Goal: Transaction & Acquisition: Purchase product/service

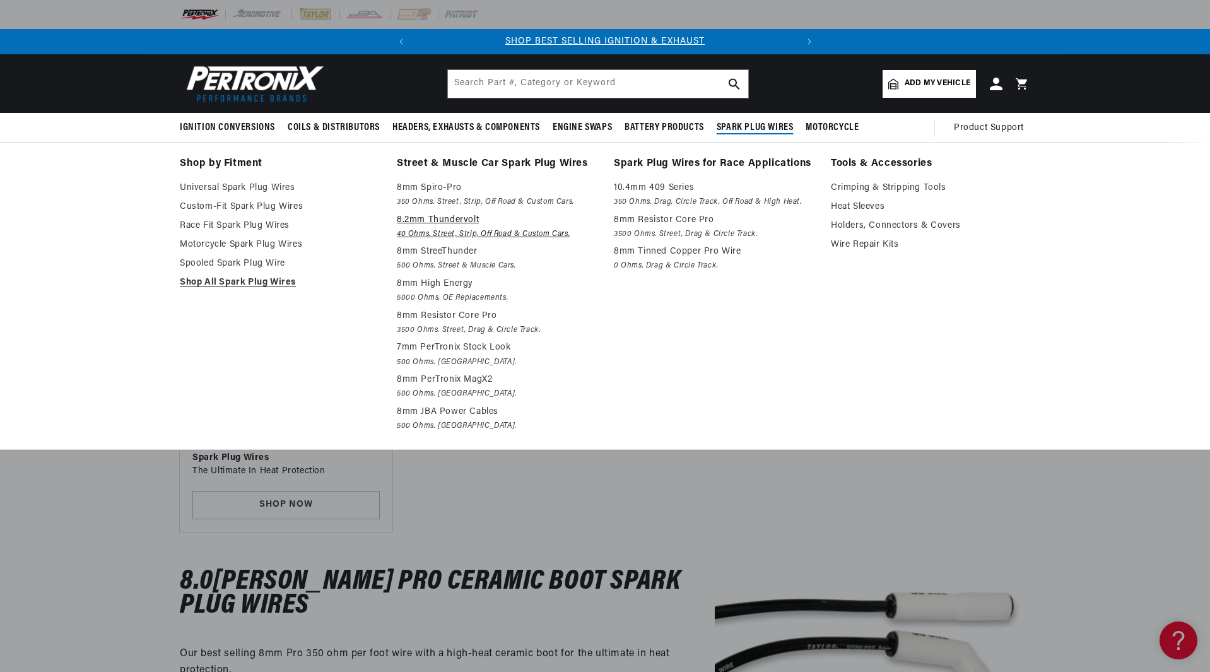
click at [443, 221] on p "8.2mm Thundervolt" at bounding box center [496, 220] width 199 height 15
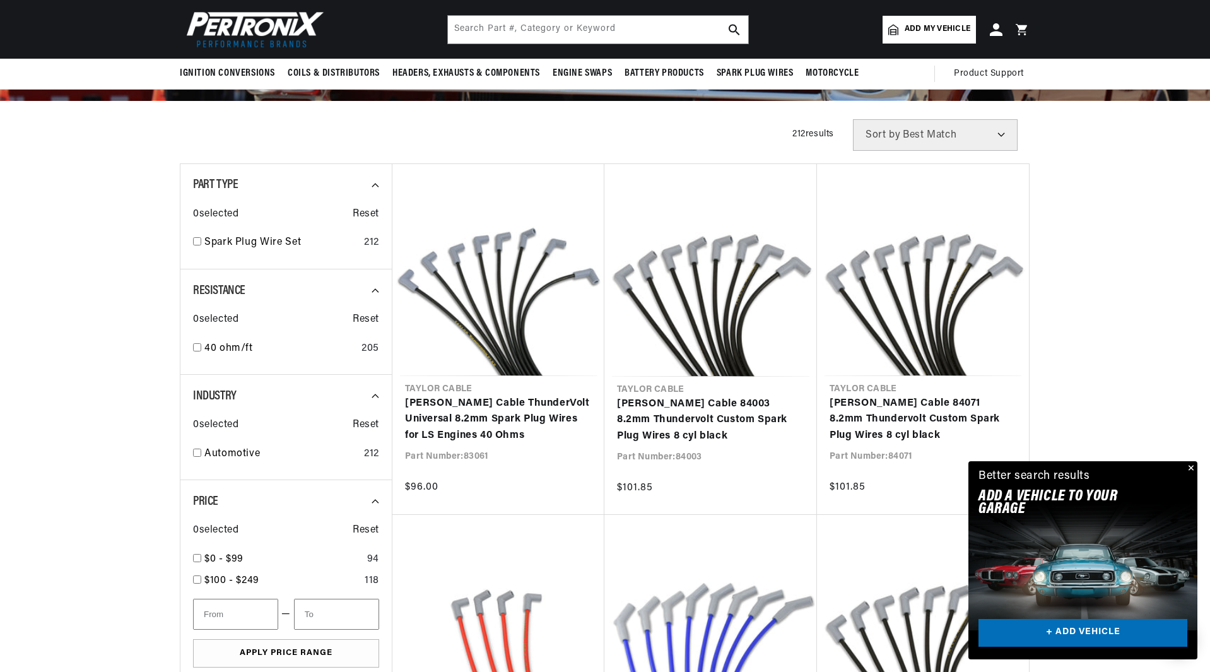
scroll to position [0, 382]
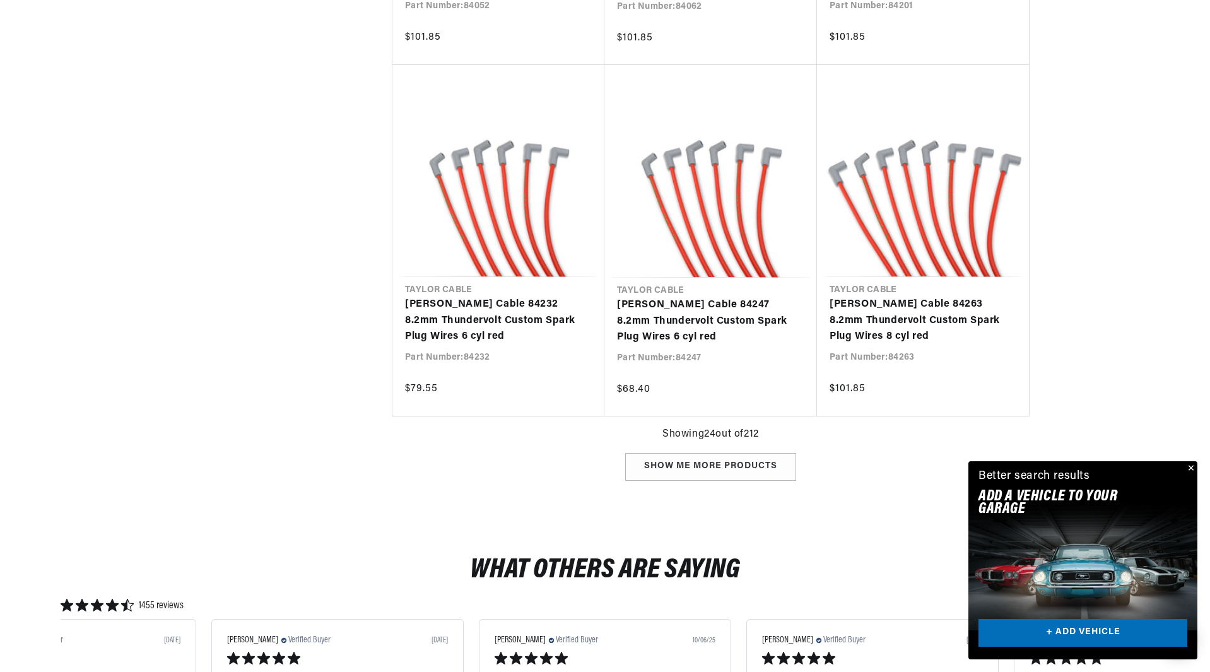
scroll to position [1997, 0]
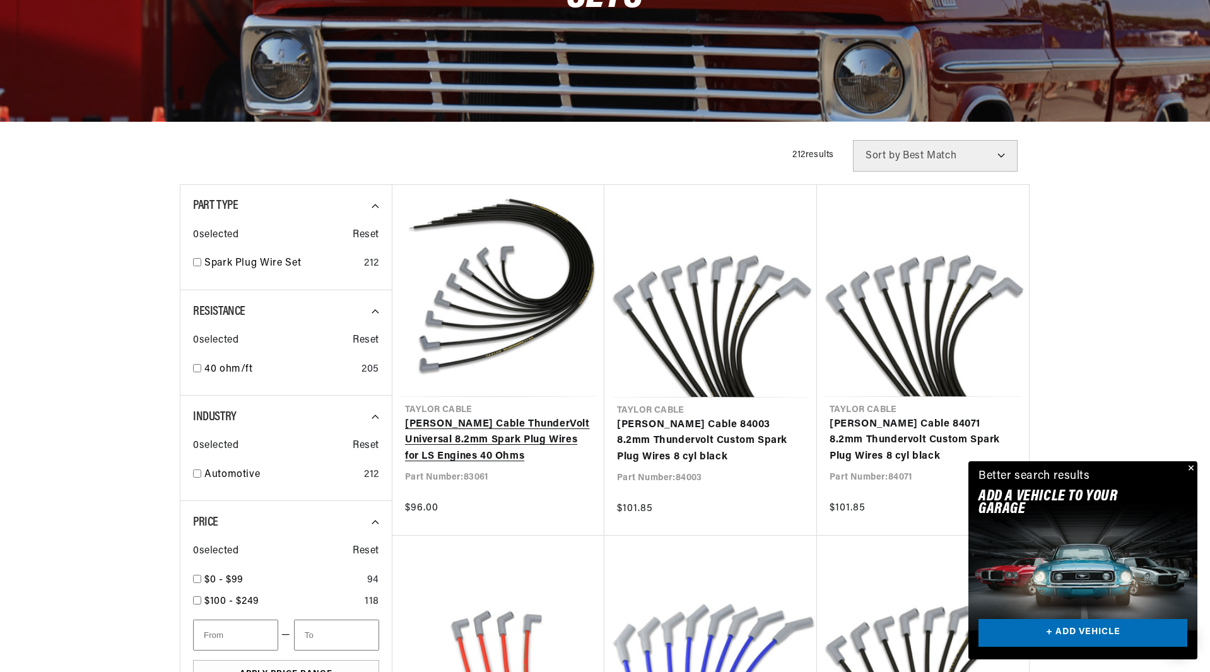
click at [445, 429] on link "Taylor Cable ThunderVolt Universal 8.2mm Spark Plug Wires for LS Engines 40 Ohms" at bounding box center [498, 440] width 187 height 49
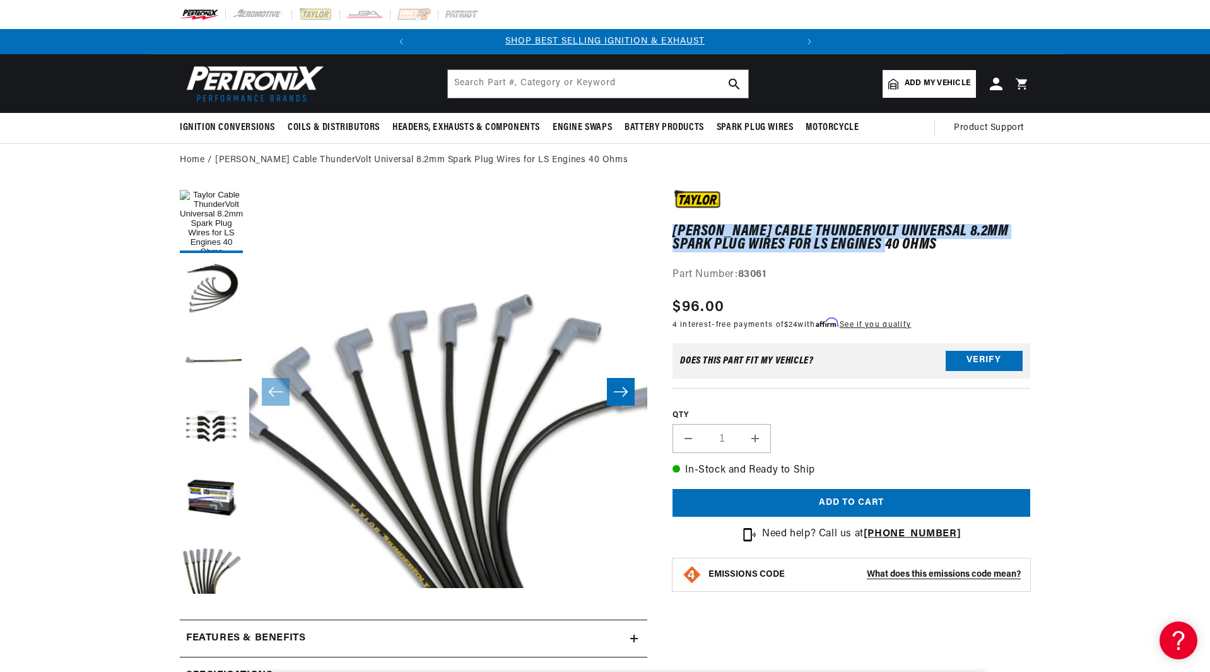
drag, startPoint x: 672, startPoint y: 228, endPoint x: 884, endPoint y: 241, distance: 212.3
click at [884, 241] on div "Taylor Cable ThunderVolt Universal 8.2mm Spark Plug Wires for LS Engines 40 Ohm…" at bounding box center [838, 626] width 383 height 873
copy h1 "[PERSON_NAME] Cable ThunderVolt Universal 8.2mm Spark Plug Wires for LS Engines…"
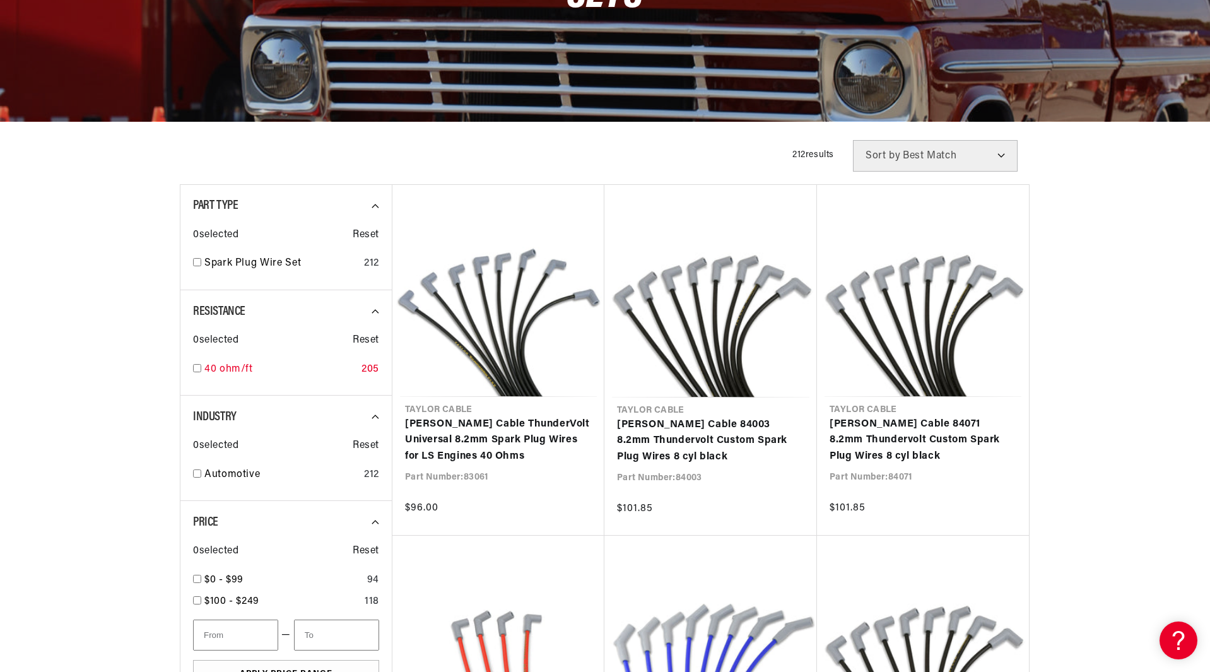
click at [198, 366] on input "checkbox" at bounding box center [197, 368] width 8 height 8
checkbox input "true"
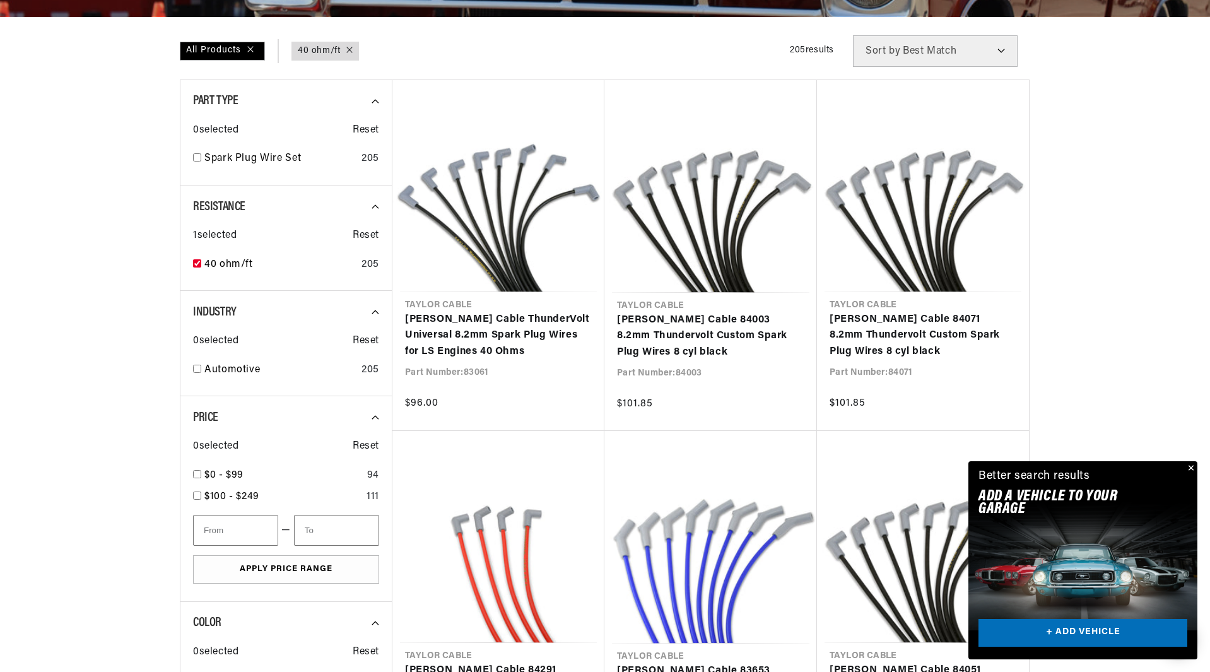
scroll to position [337, 0]
click at [202, 364] on div "Automotive 205" at bounding box center [286, 371] width 186 height 21
checkbox input "true"
click at [193, 161] on div "Spark Plug Wire Set 205" at bounding box center [286, 160] width 186 height 21
checkbox input "true"
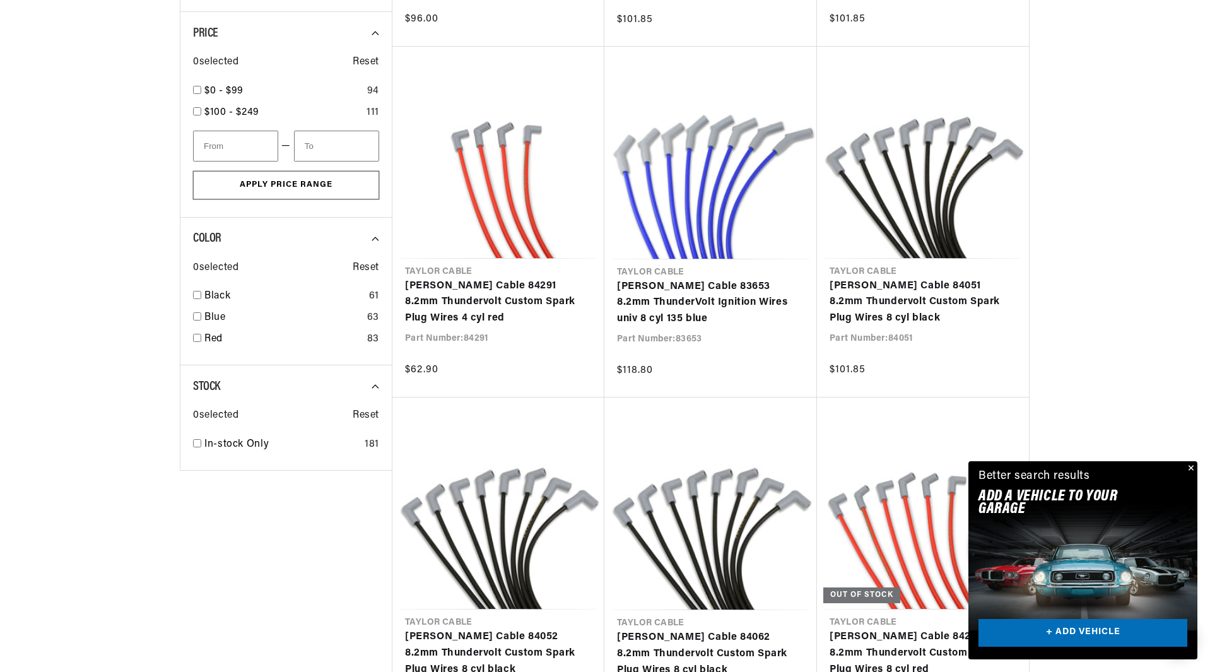
scroll to position [736, 0]
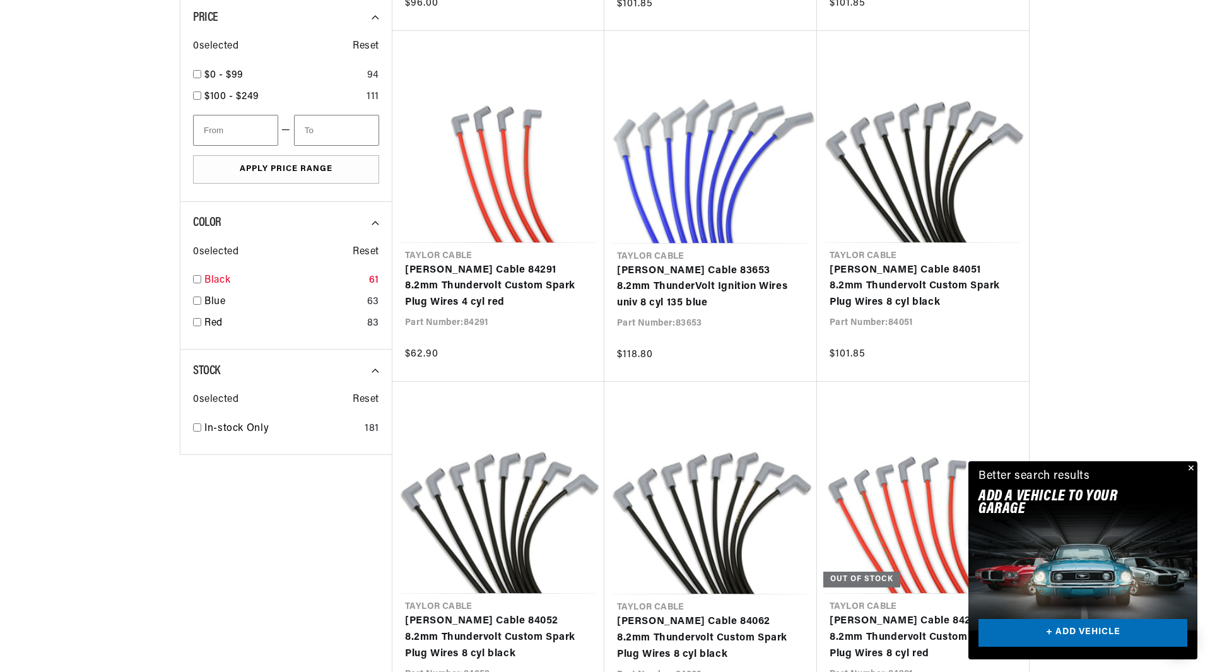
click at [197, 281] on input "checkbox" at bounding box center [197, 279] width 8 height 8
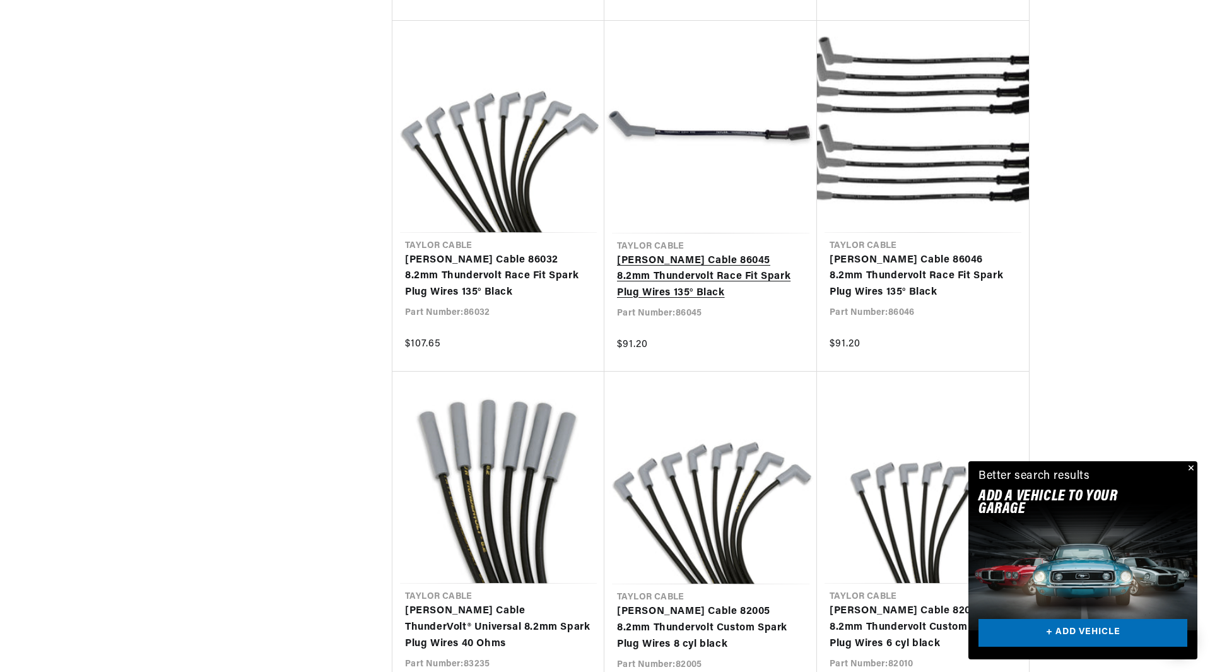
scroll to position [0, 382]
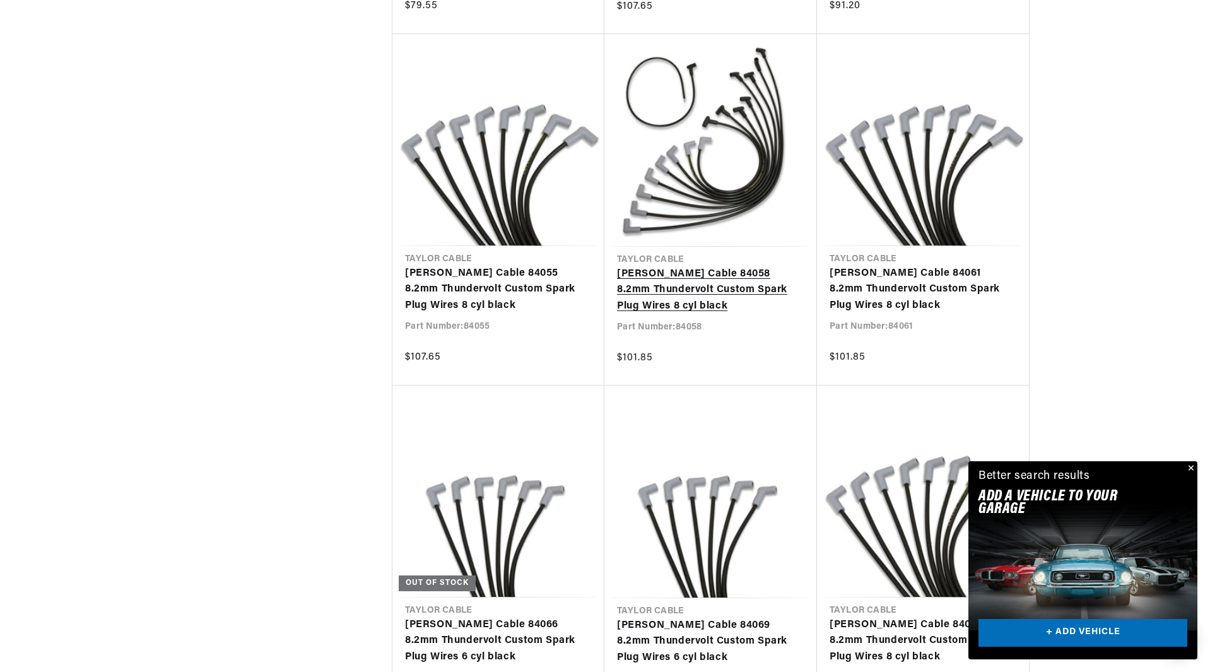
scroll to position [0, 3]
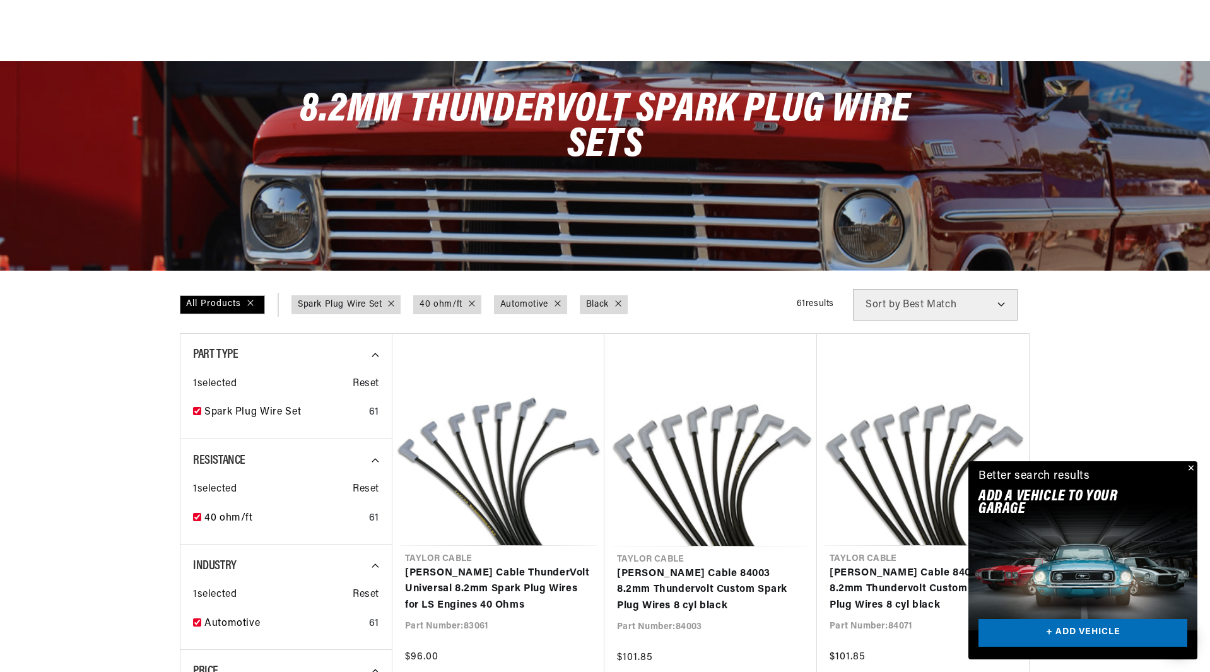
scroll to position [231, 0]
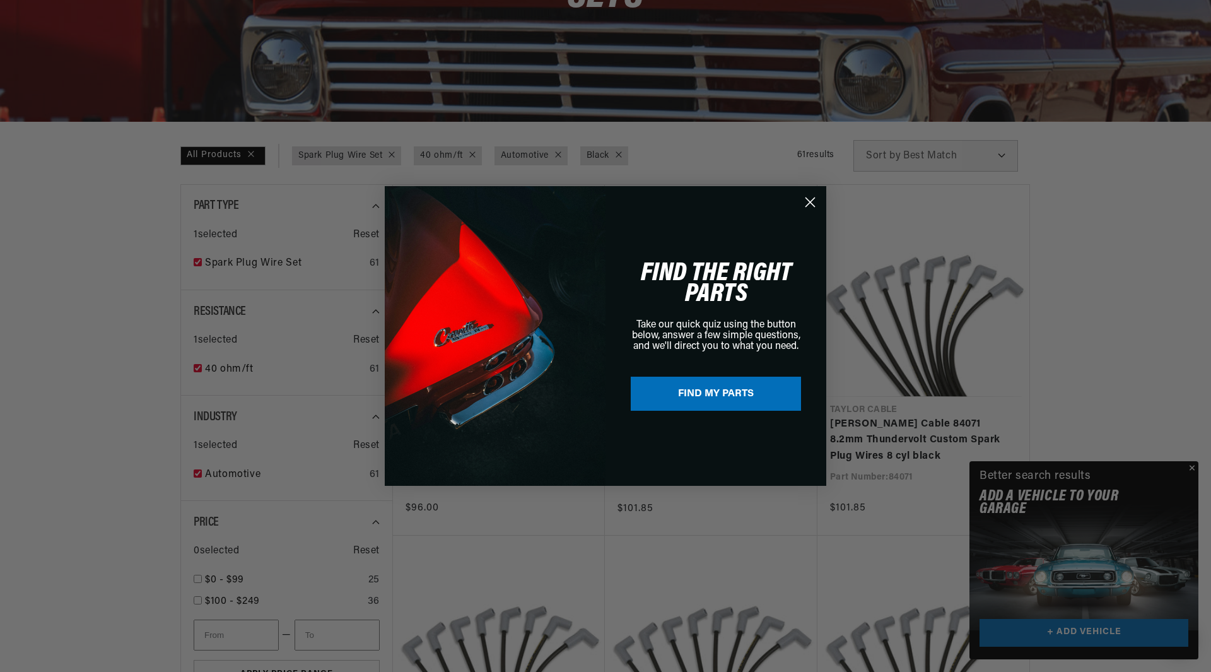
click at [813, 208] on circle "Close dialog" at bounding box center [810, 202] width 21 height 21
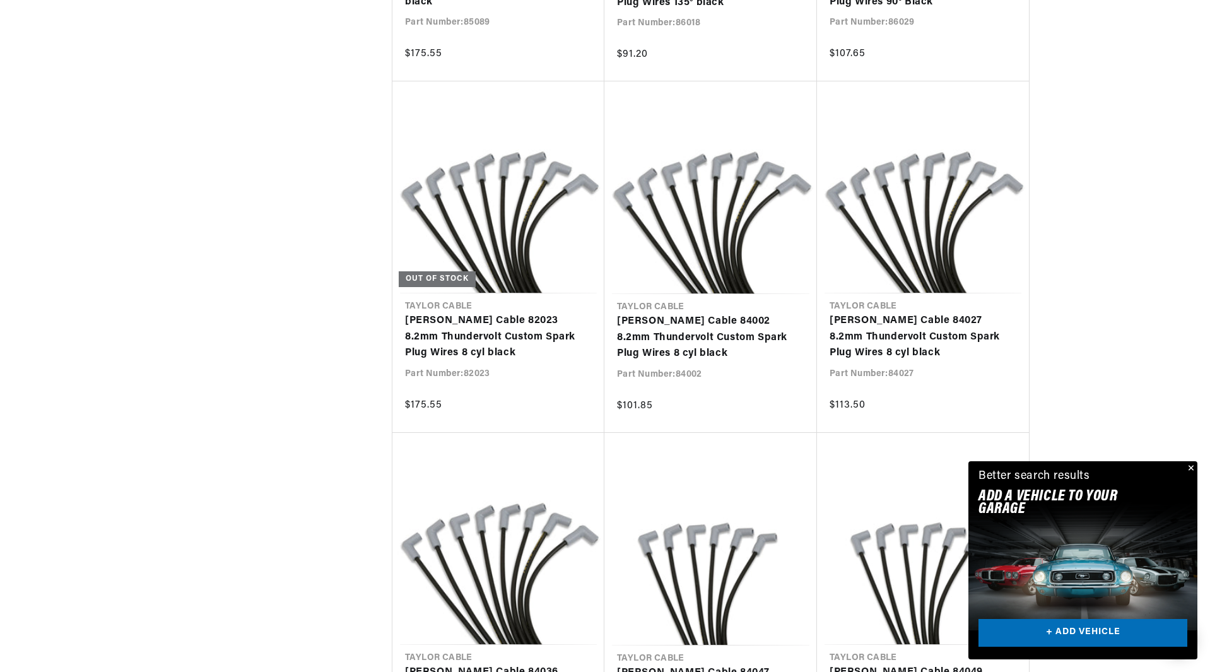
scroll to position [0, 0]
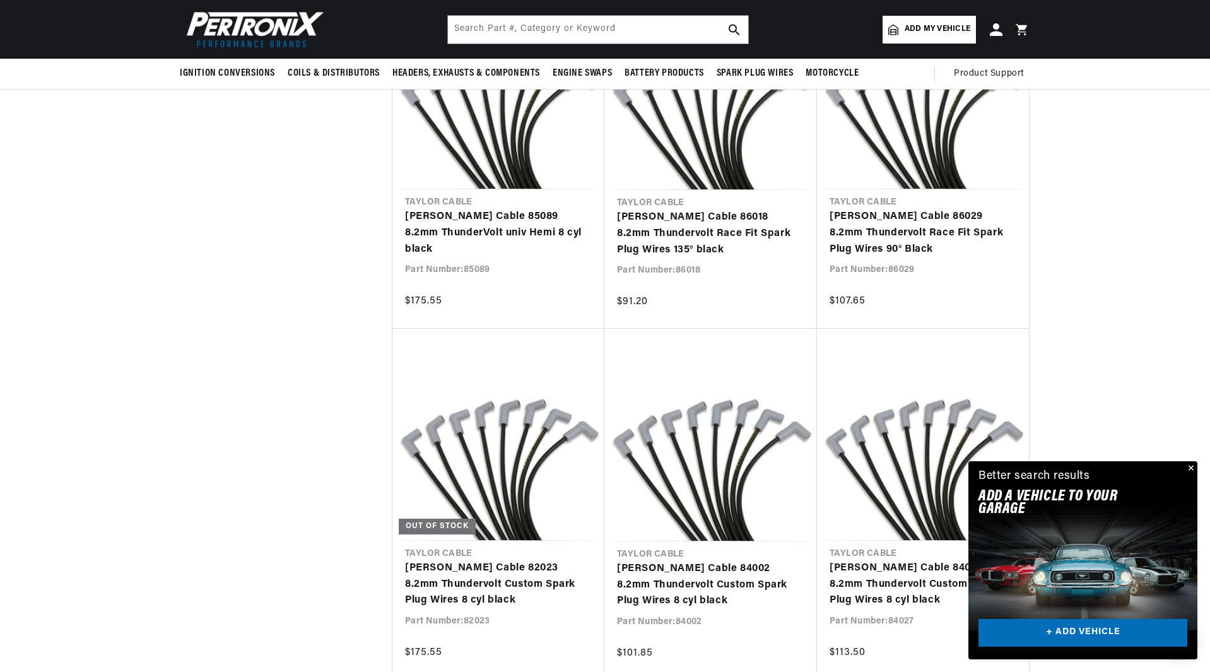
checkbox input "false"
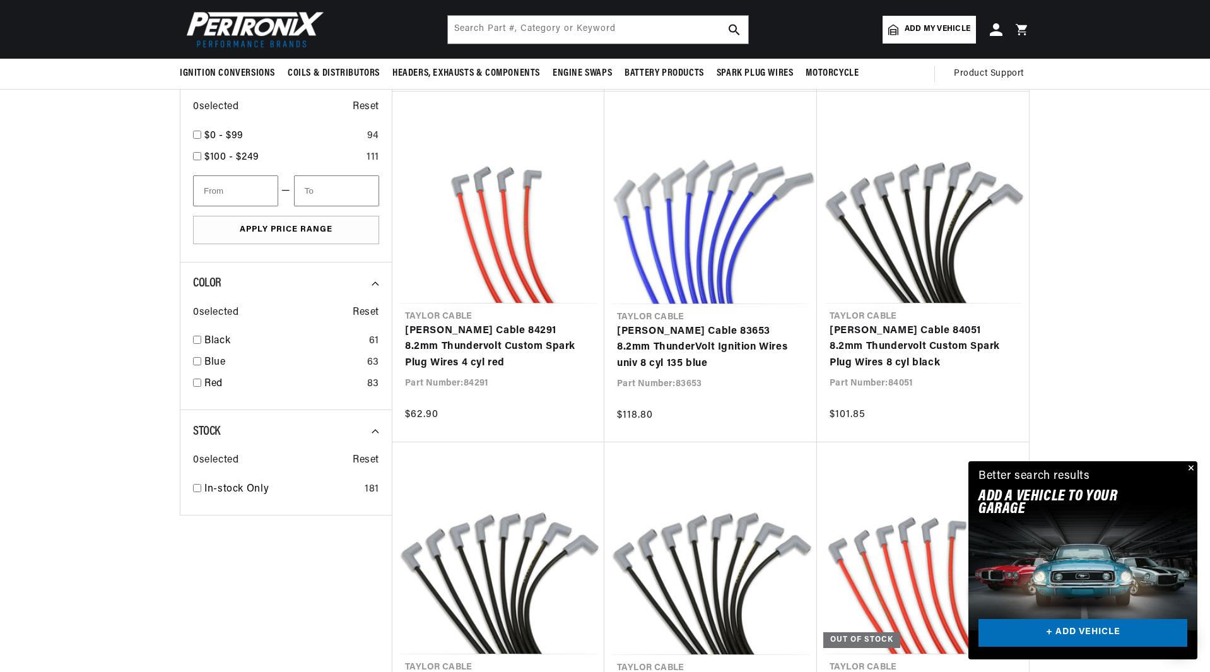
checkbox input "false"
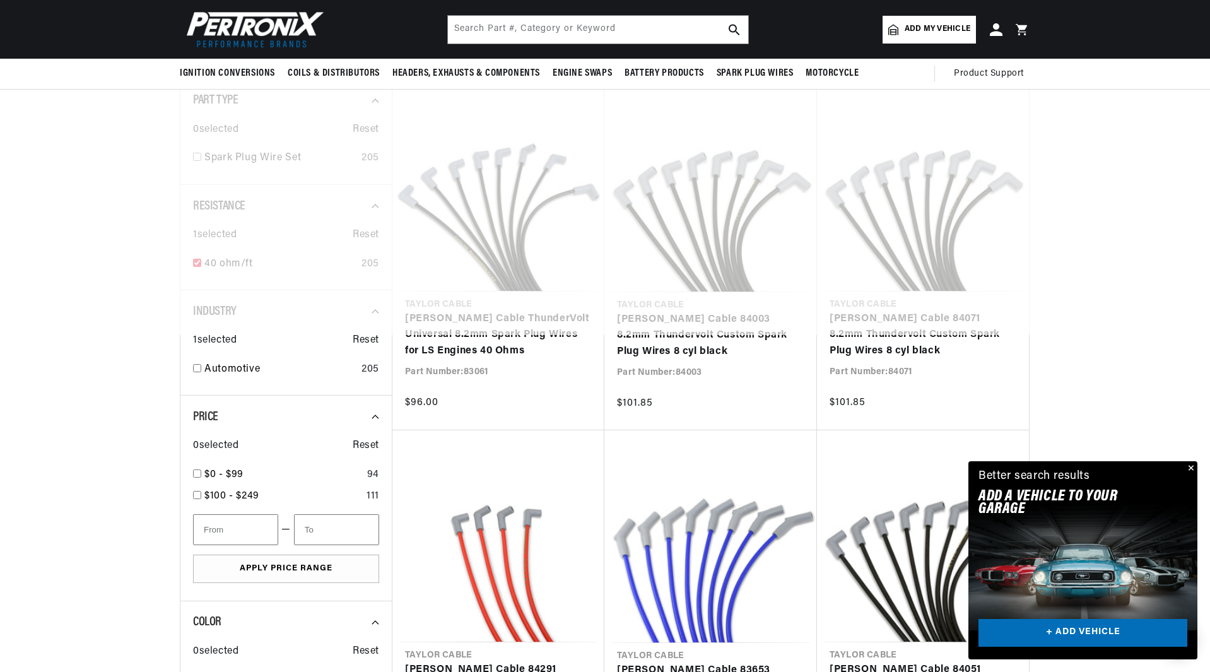
checkbox input "false"
